Goal: Information Seeking & Learning: Learn about a topic

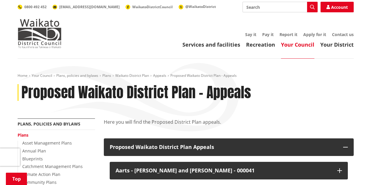
scroll to position [312, 0]
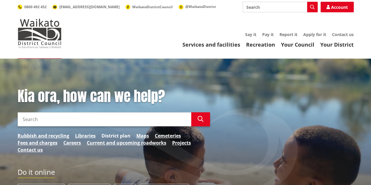
click at [116, 134] on link "District plan" at bounding box center [116, 135] width 29 height 7
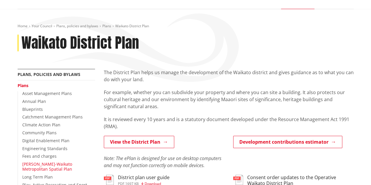
scroll to position [59, 0]
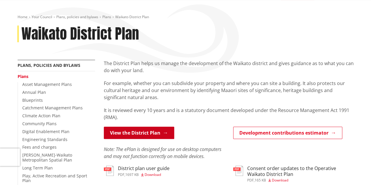
click at [128, 133] on link "View the District Plan" at bounding box center [139, 133] width 70 height 12
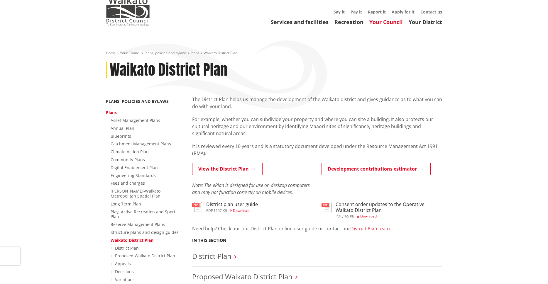
scroll to position [29, 0]
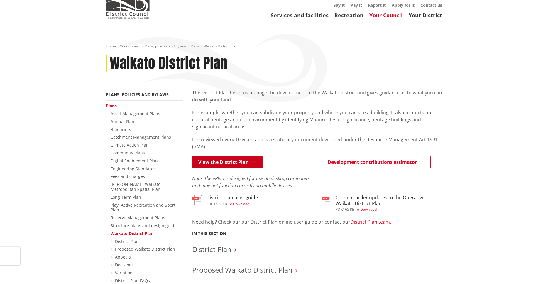
click at [229, 163] on link "View the District Plan" at bounding box center [227, 162] width 70 height 12
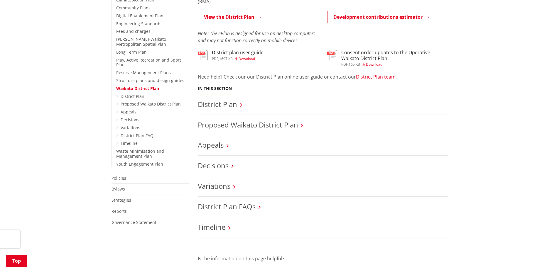
scroll to position [176, 0]
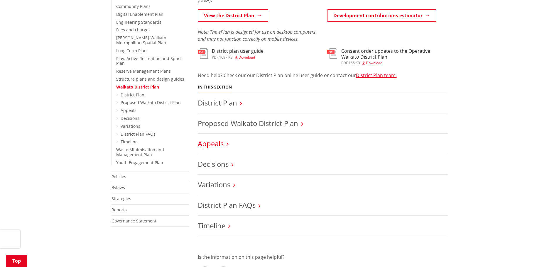
click at [213, 145] on link "Appeals" at bounding box center [211, 144] width 26 height 10
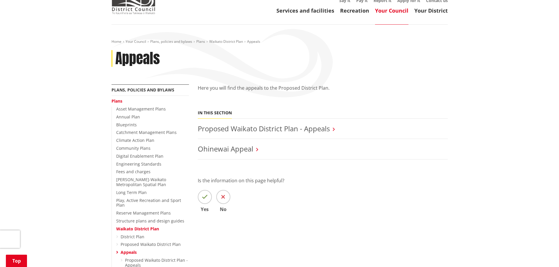
scroll to position [117, 0]
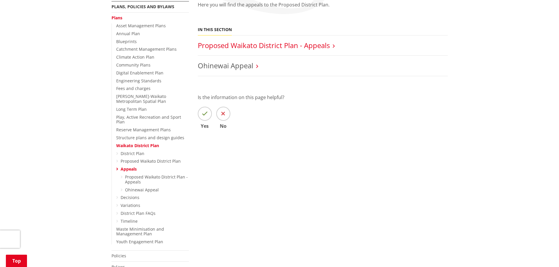
click at [239, 48] on link "Proposed Waikato District Plan - Appeals" at bounding box center [264, 46] width 132 height 10
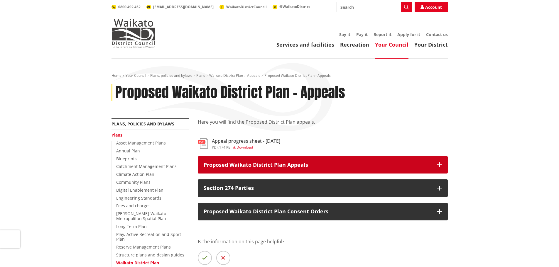
click at [442, 165] on button "Proposed Waikato District Plan Appeals" at bounding box center [323, 165] width 250 height 18
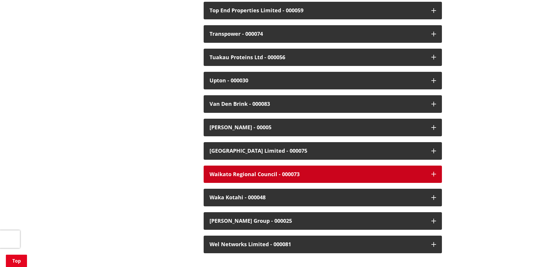
scroll to position [1556, 0]
